Goal: Information Seeking & Learning: Learn about a topic

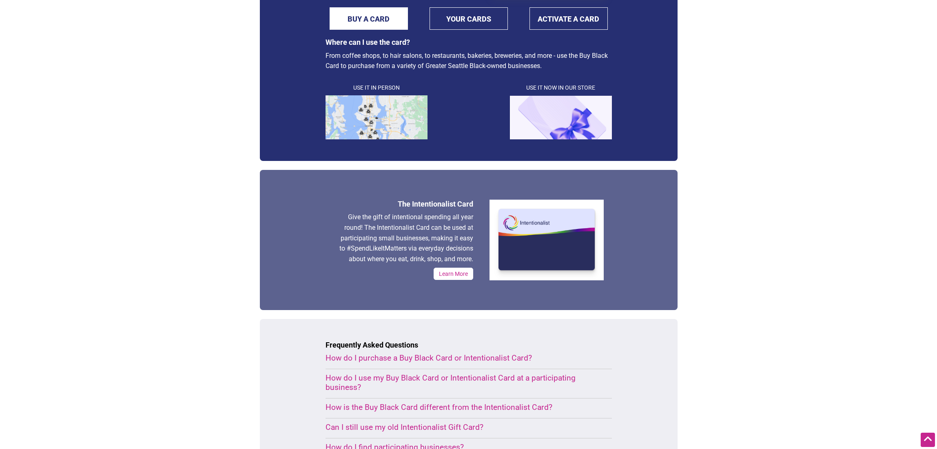
scroll to position [220, 0]
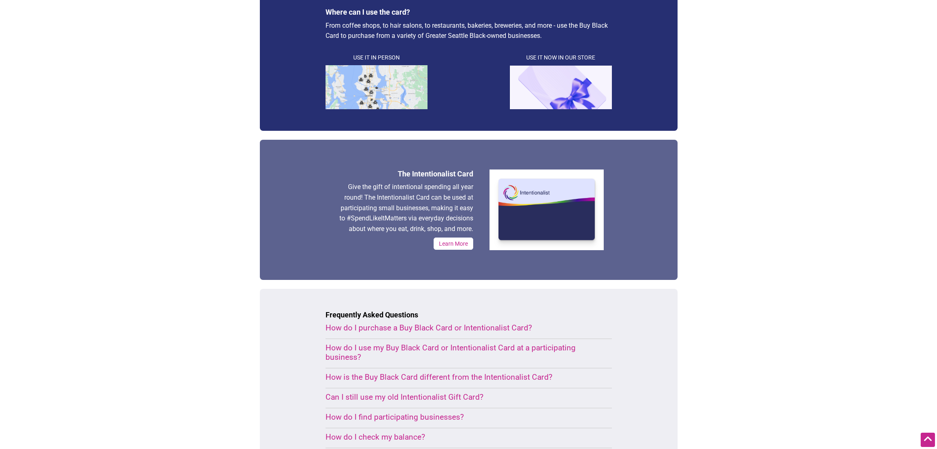
click at [551, 347] on div "How do I use my Buy Black Card or Intentionalist Card at a participating busine…" at bounding box center [458, 352] width 267 height 19
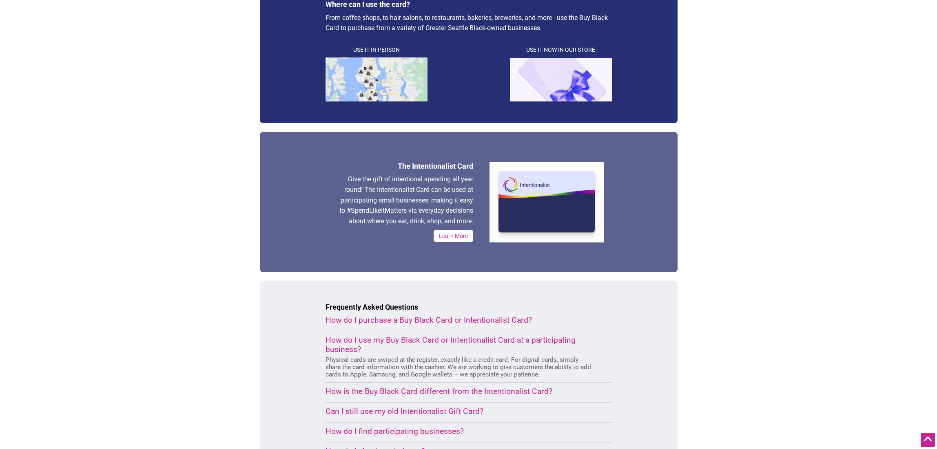
scroll to position [237, 0]
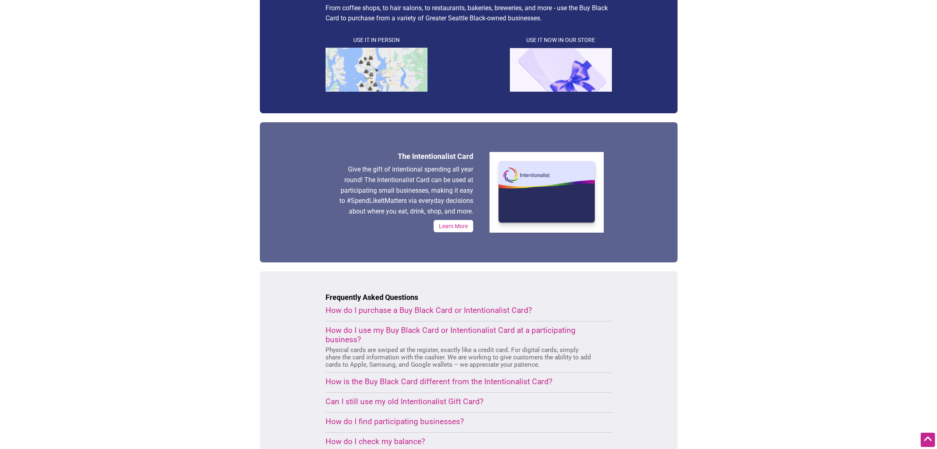
click at [522, 379] on div "How is the Buy Black Card different from the Intentionalist Card?" at bounding box center [458, 381] width 267 height 9
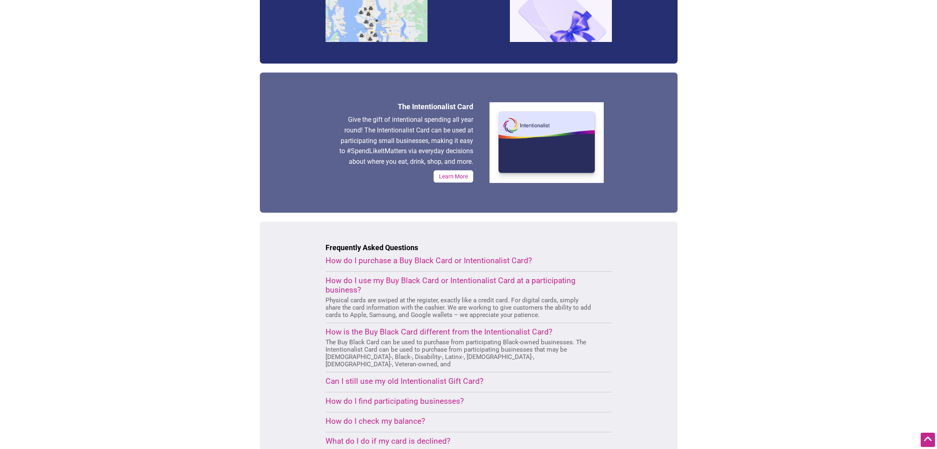
scroll to position [296, 0]
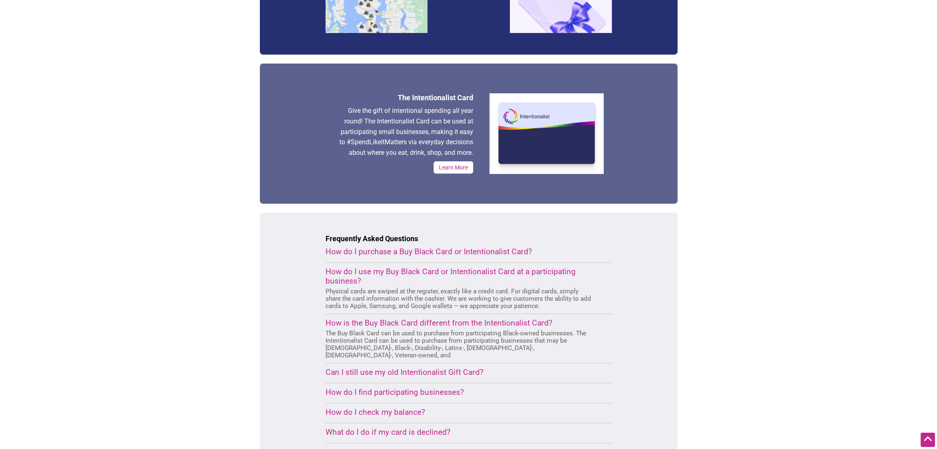
click at [460, 388] on div "How do I find participating businesses?" at bounding box center [458, 392] width 267 height 9
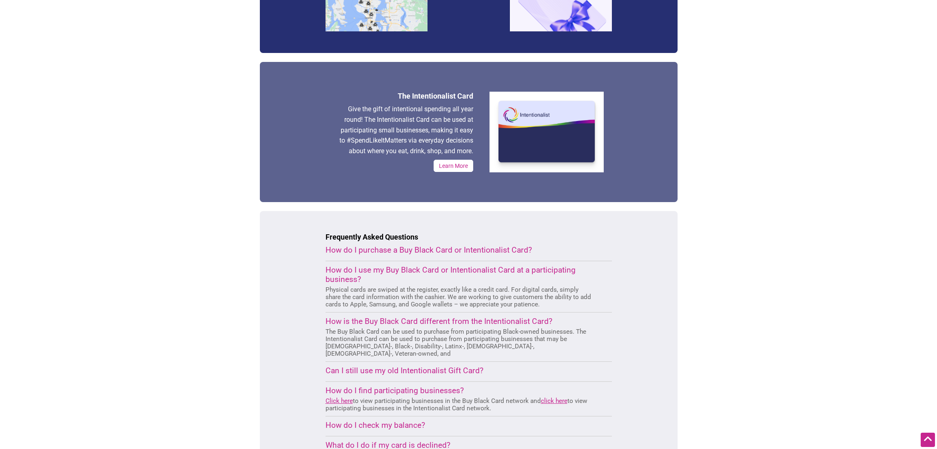
scroll to position [326, 0]
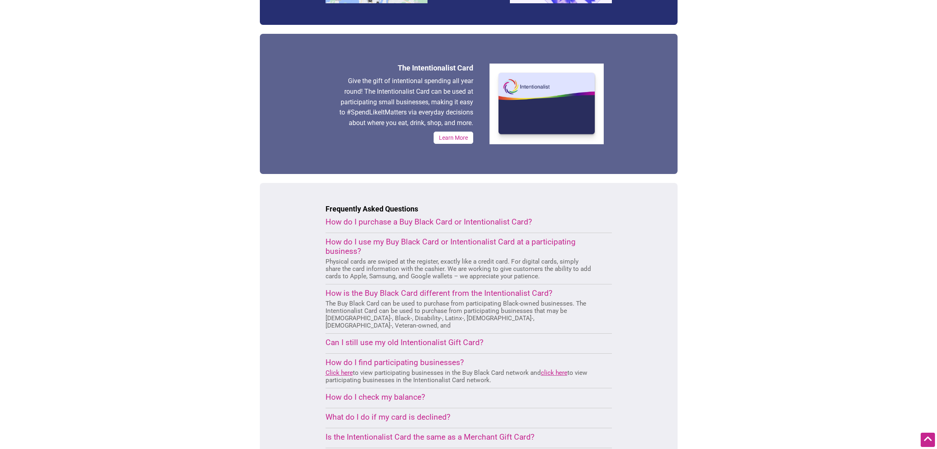
click at [691, 341] on div "Intentionalist Spend like it matters 0 Add a Business Map Blog Store Offers Int…" at bounding box center [468, 237] width 571 height 1126
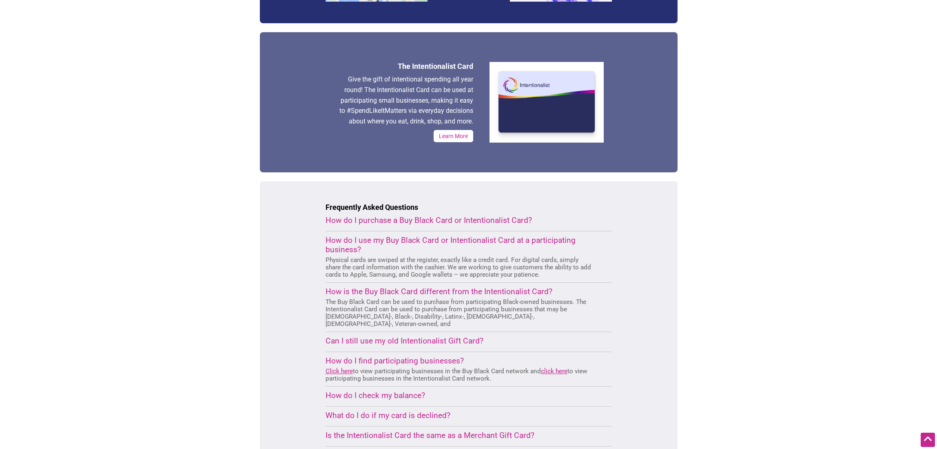
scroll to position [339, 0]
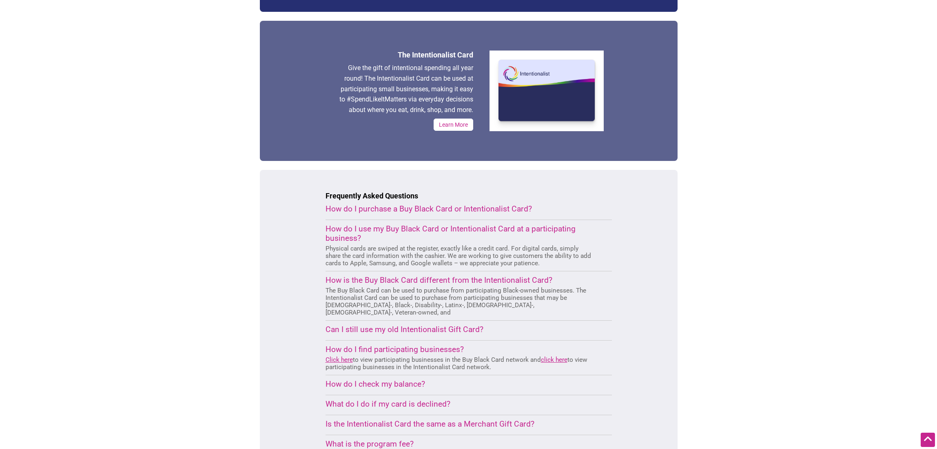
click at [399, 400] on div "What do I do if my card is declined?" at bounding box center [458, 404] width 267 height 9
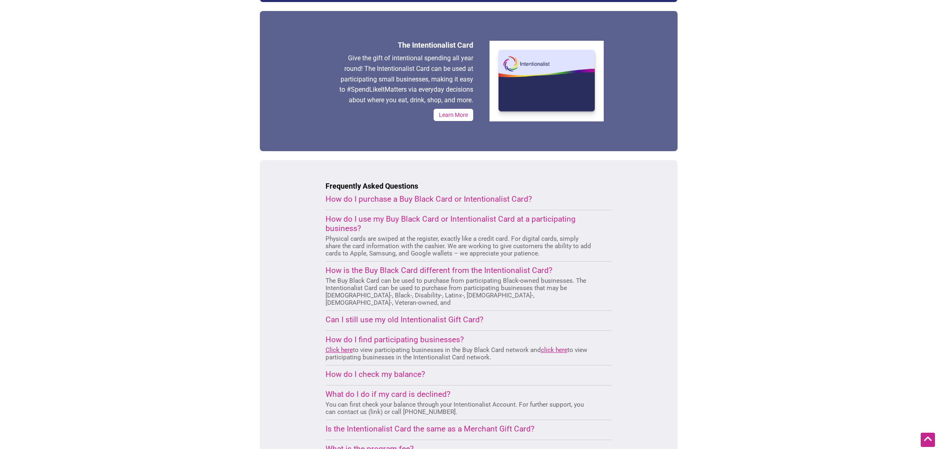
scroll to position [365, 0]
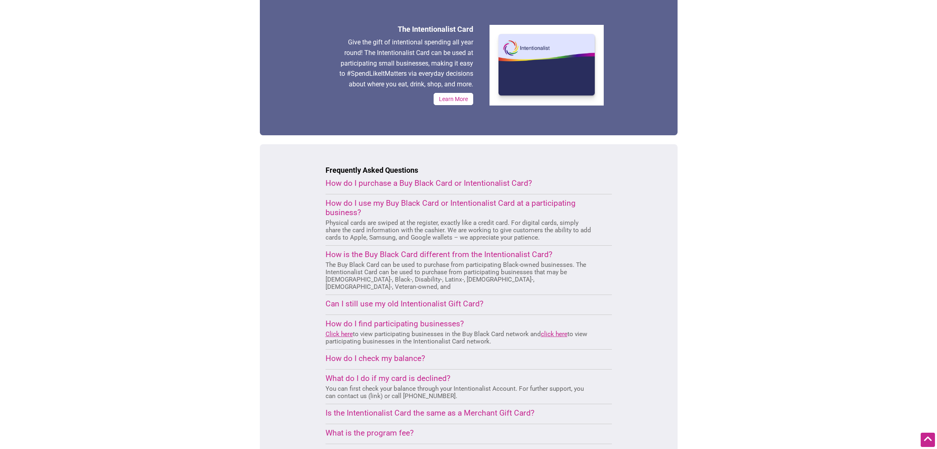
click at [518, 409] on div "Is the Intentionalist Card the same as a Merchant Gift Card?" at bounding box center [458, 413] width 267 height 9
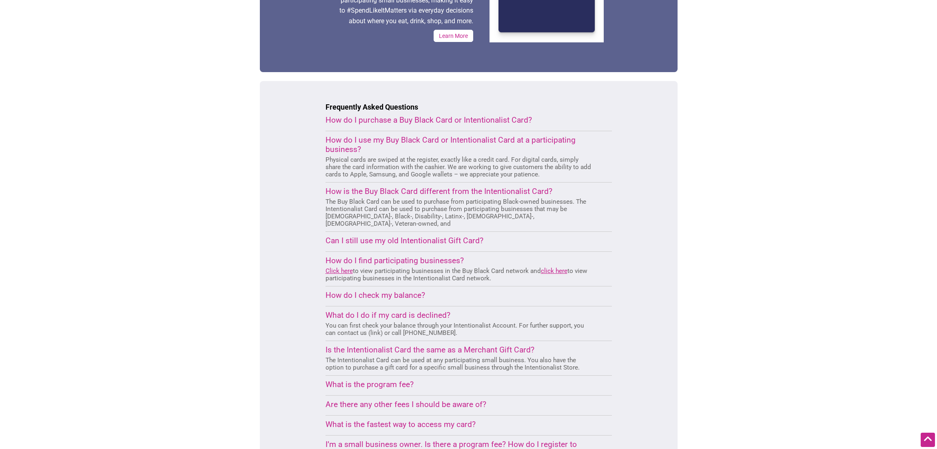
scroll to position [467, 0]
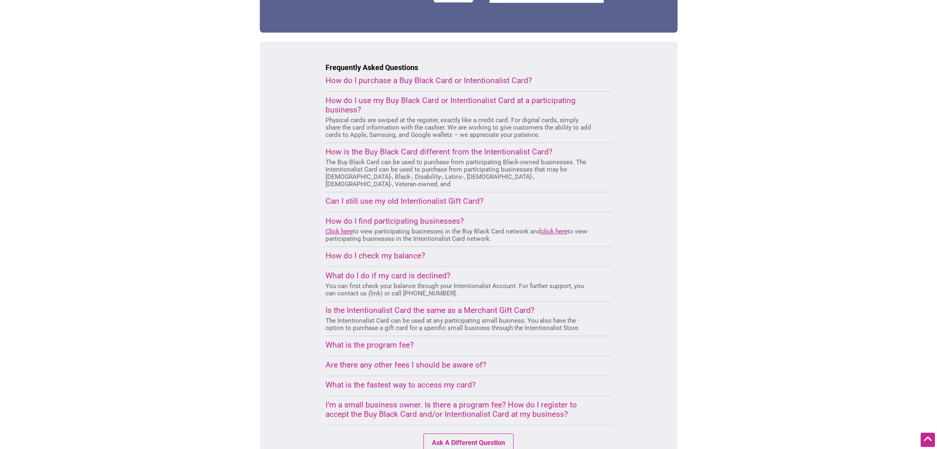
click at [371, 341] on div "What is the program fee?" at bounding box center [458, 345] width 267 height 9
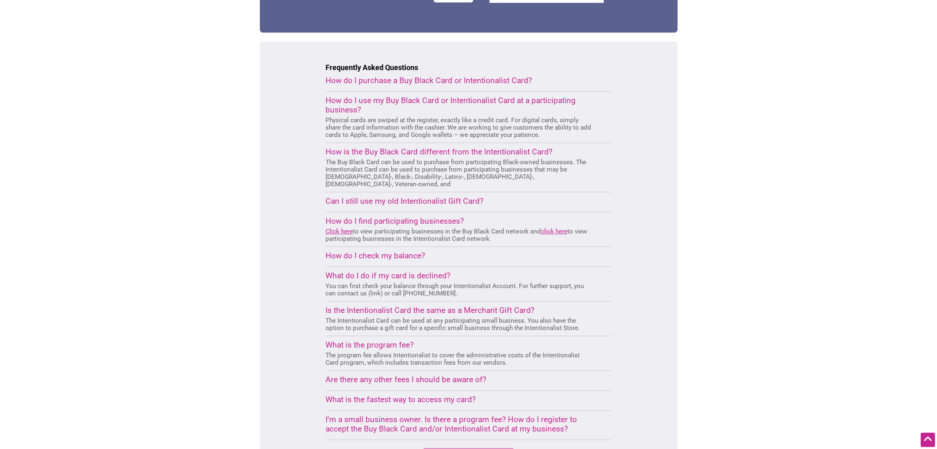
click at [349, 375] on div "Are there any other fees I should be aware of?" at bounding box center [458, 379] width 267 height 9
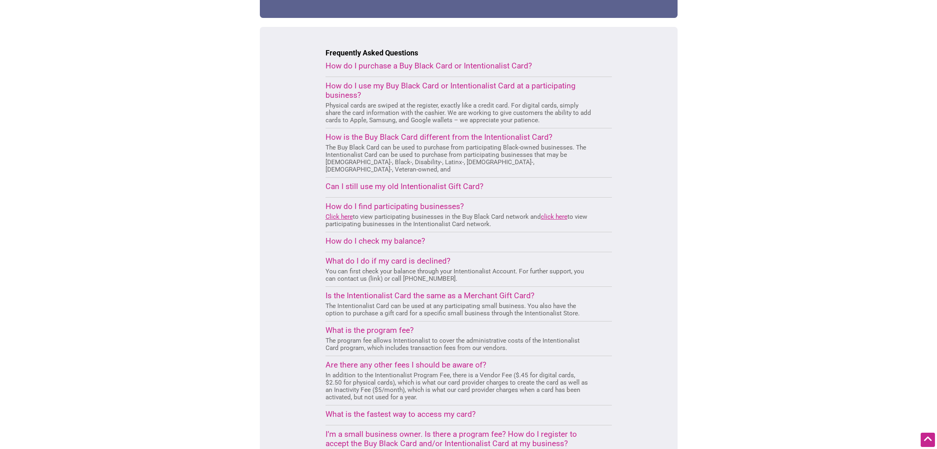
scroll to position [541, 0]
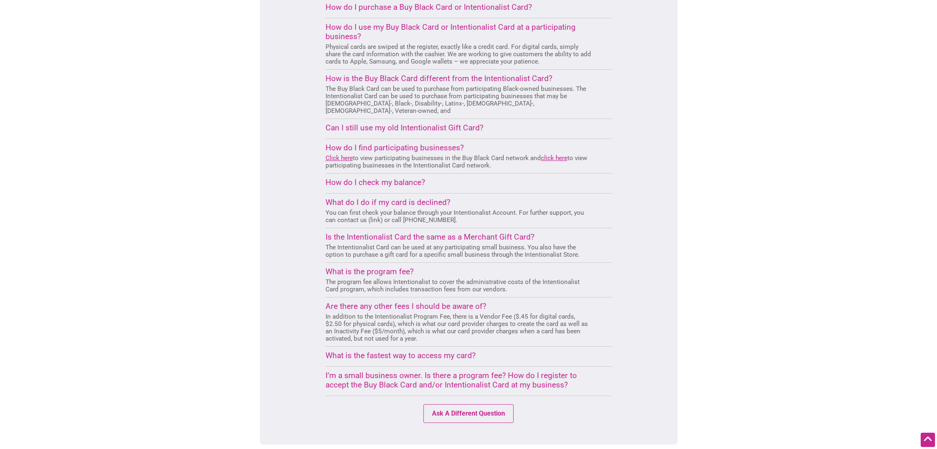
click at [343, 351] on div "What is the fastest way to access my card?" at bounding box center [458, 355] width 267 height 9
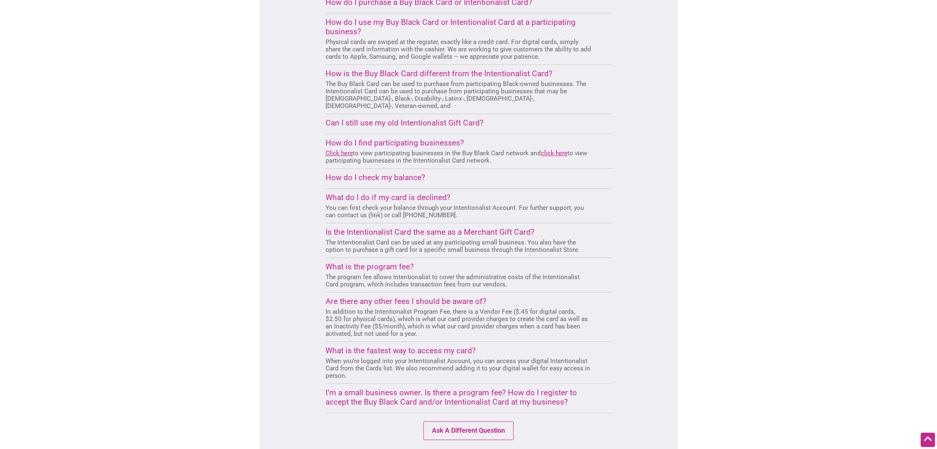
scroll to position [563, 0]
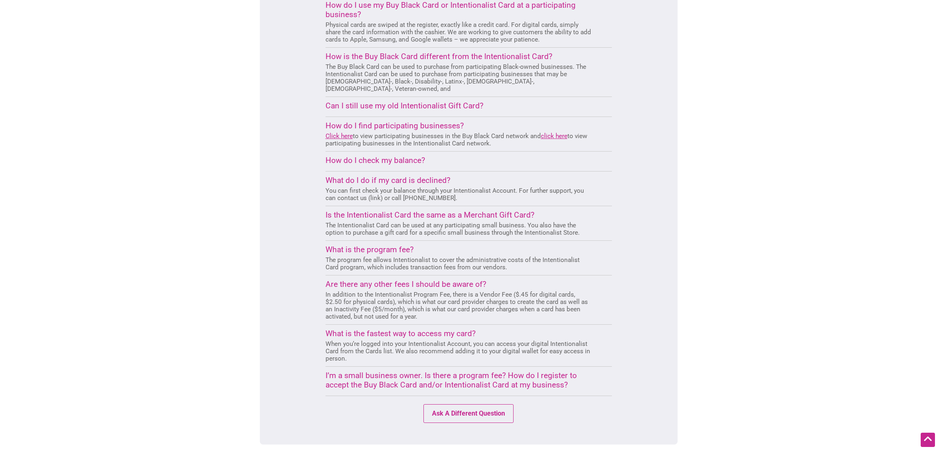
click at [364, 371] on div "I’m a small business owner. Is there a program fee? How do I register to accept…" at bounding box center [458, 380] width 267 height 19
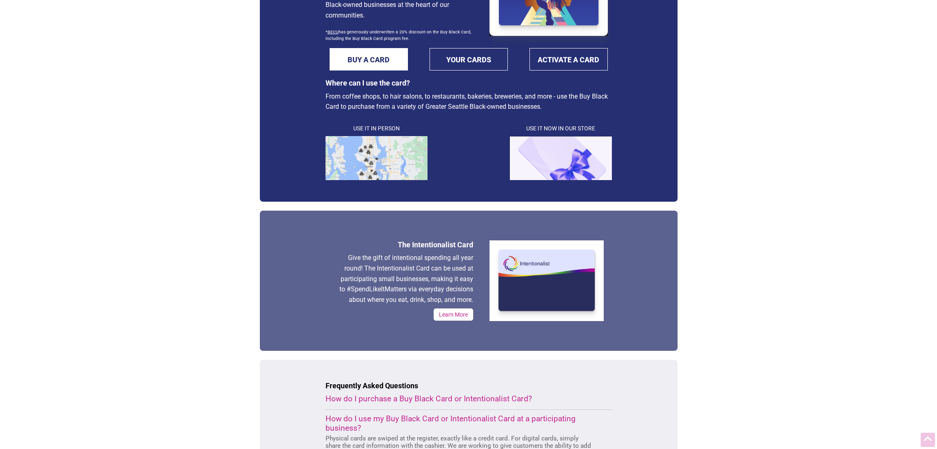
scroll to position [0, 0]
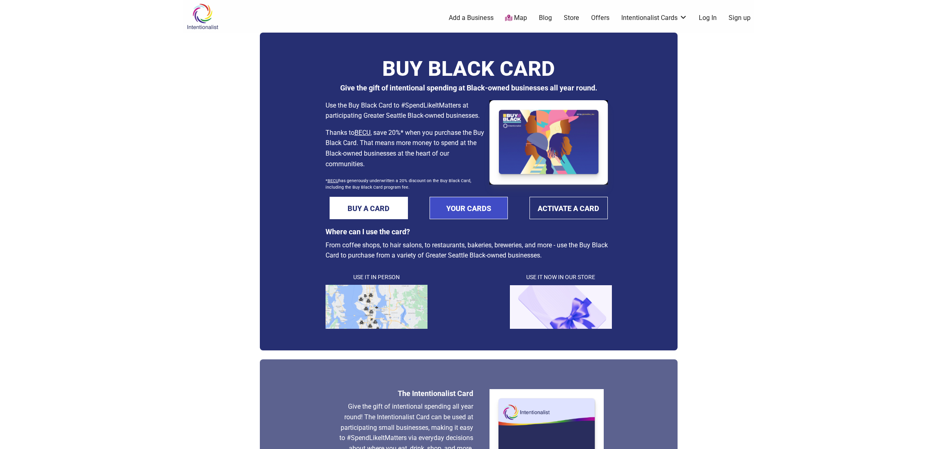
click at [472, 211] on link "YOUR CARDS" at bounding box center [469, 208] width 78 height 22
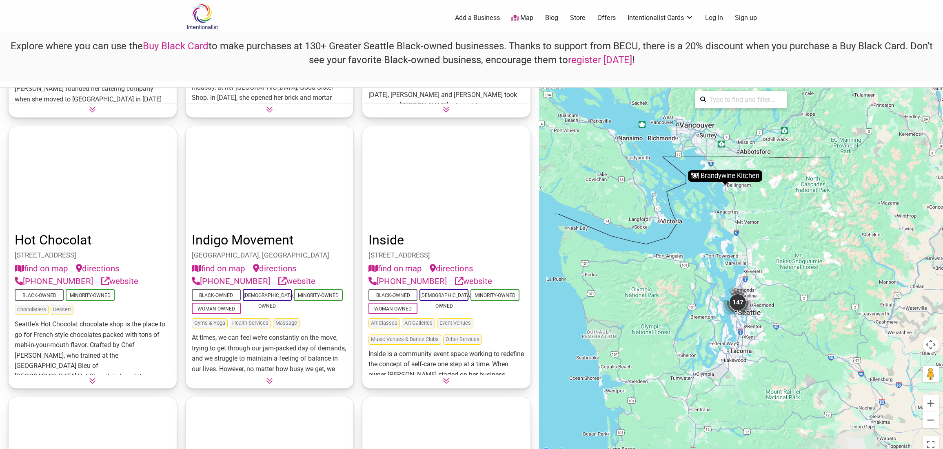
scroll to position [4841, 0]
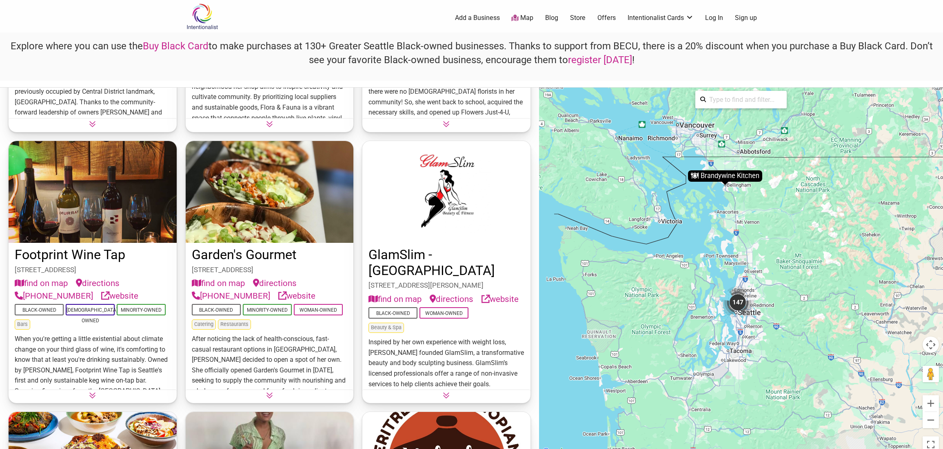
click at [473, 16] on link "Add a Business" at bounding box center [477, 17] width 45 height 9
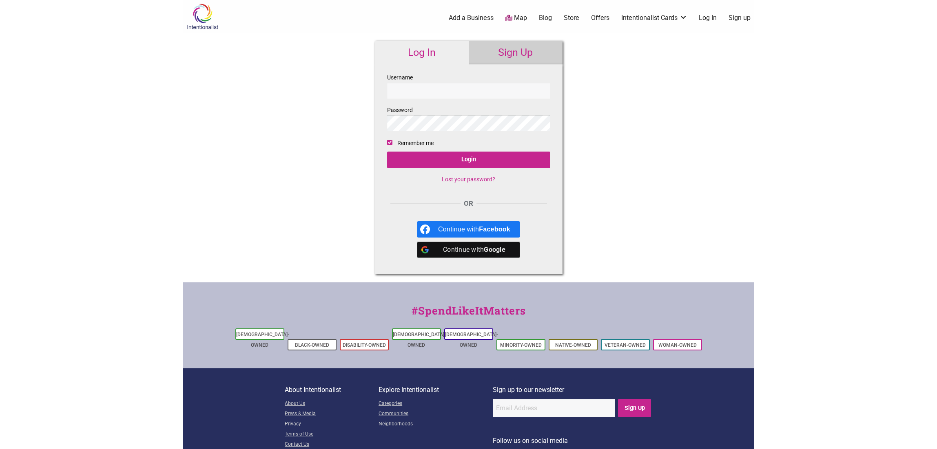
scroll to position [27, 0]
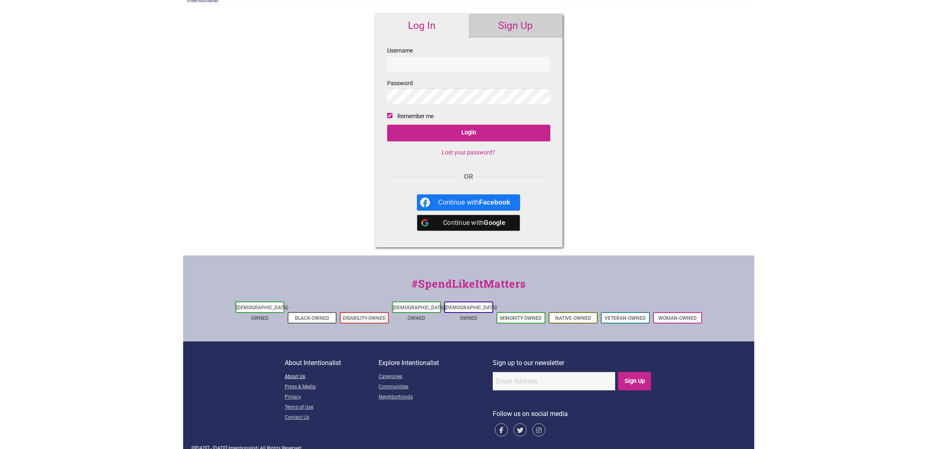
click at [290, 372] on link "About Us" at bounding box center [332, 377] width 94 height 10
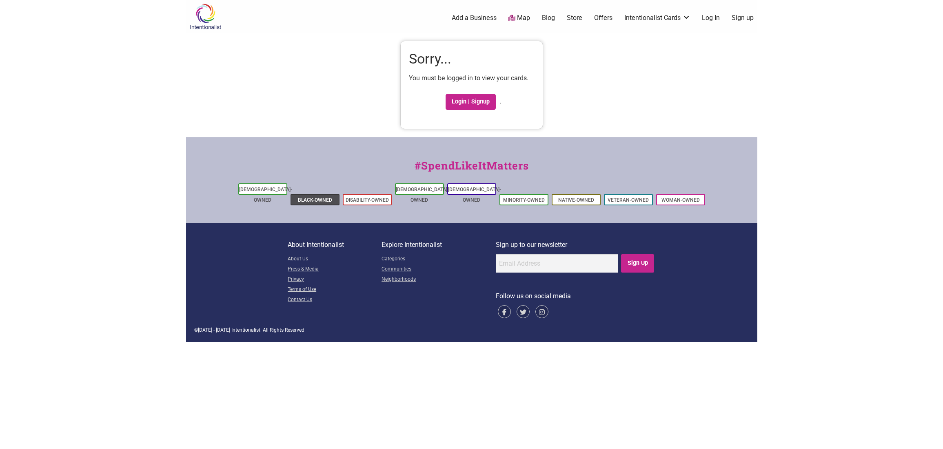
click at [321, 194] on li "Black-Owned" at bounding box center [314, 199] width 49 height 11
click at [323, 197] on link "Black-Owned" at bounding box center [315, 200] width 34 height 6
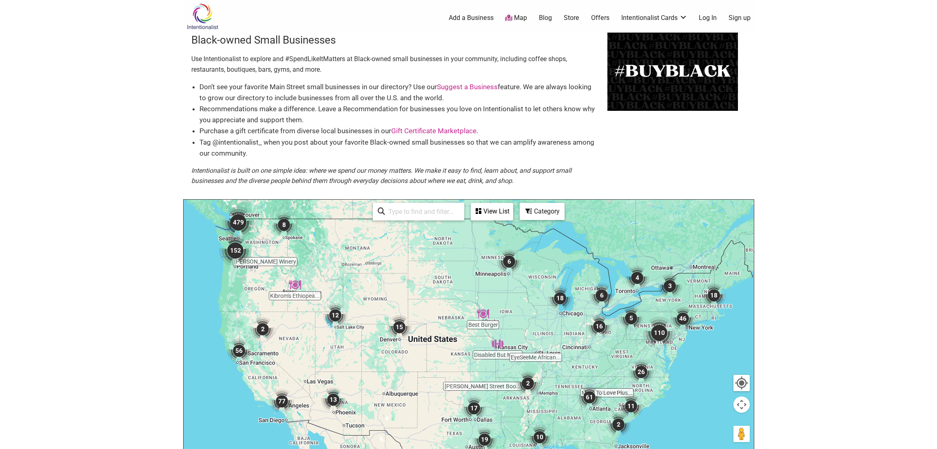
click at [620, 424] on img "2" at bounding box center [618, 425] width 24 height 24
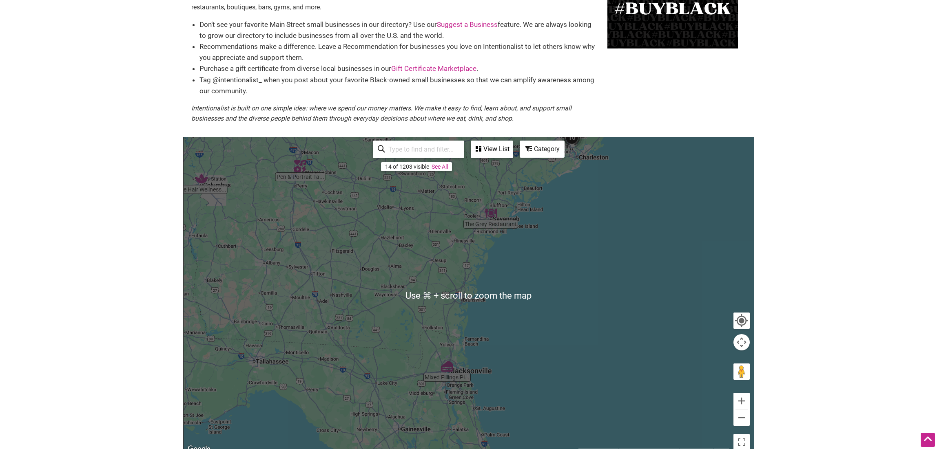
scroll to position [193, 0]
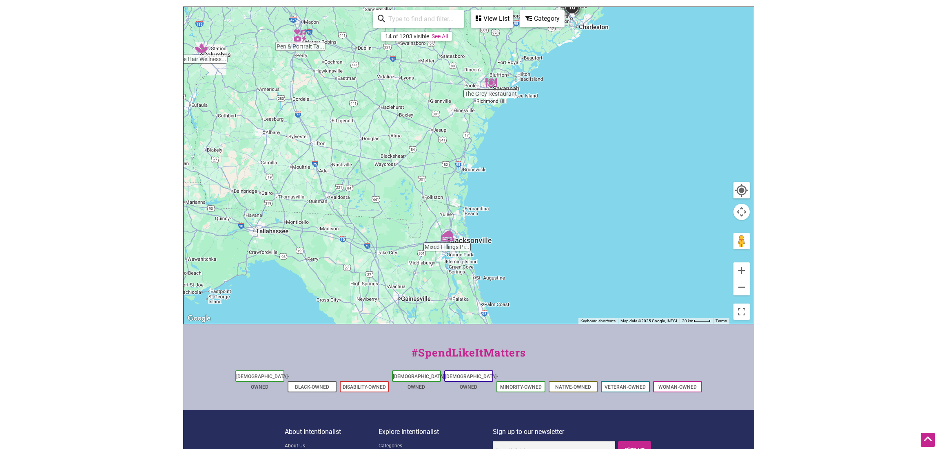
click at [718, 185] on div "To navigate, press the arrow keys." at bounding box center [469, 165] width 570 height 317
click at [835, 187] on body "× Menu 0 Add a Business Map Blog Store Offers Intentionalist Cards Buy Black Ca…" at bounding box center [468, 31] width 937 height 449
